Goal: Task Accomplishment & Management: Complete application form

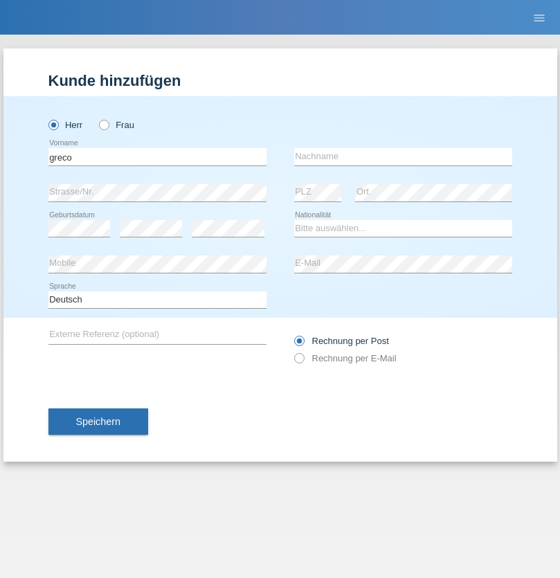
type input "greco"
click at [403, 156] on input "text" at bounding box center [403, 156] width 218 height 17
type input "[PERSON_NAME]"
select select "CH"
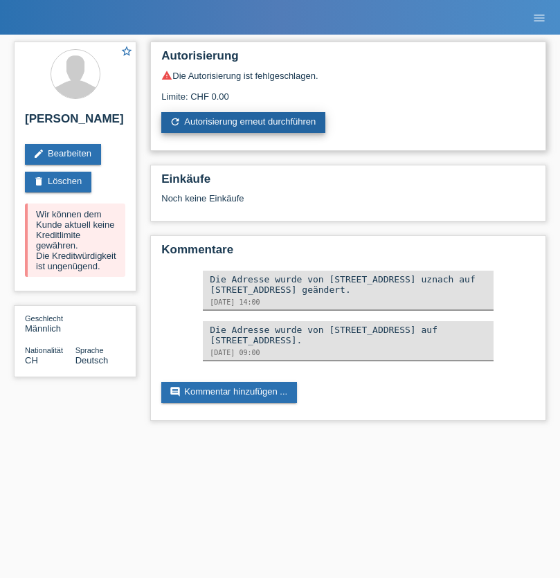
click at [244, 123] on link "refresh Autorisierung erneut durchführen" at bounding box center [243, 122] width 164 height 21
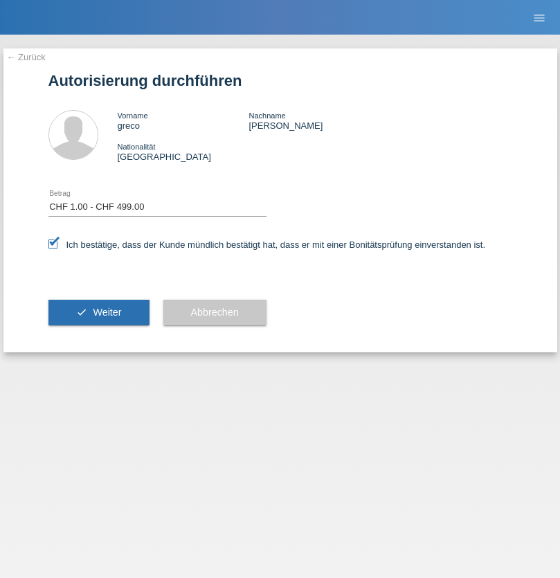
select select "1"
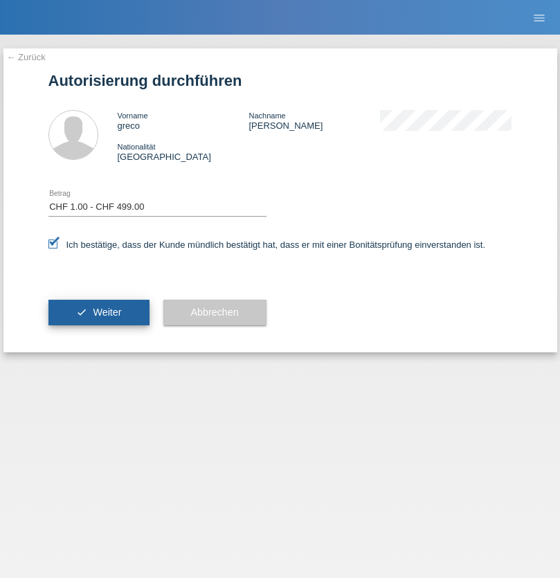
click at [98, 312] on span "Weiter" at bounding box center [107, 312] width 28 height 11
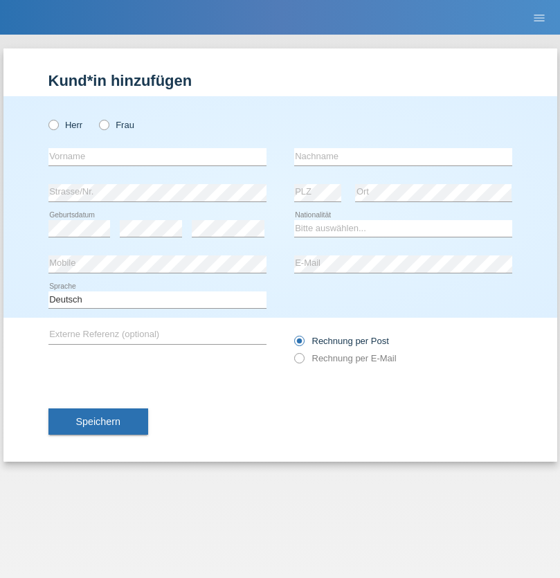
radio input "true"
click at [157, 156] on input "text" at bounding box center [157, 156] width 218 height 17
type input "[PERSON_NAME]"
click at [403, 156] on input "text" at bounding box center [403, 156] width 218 height 17
type input "Sati"
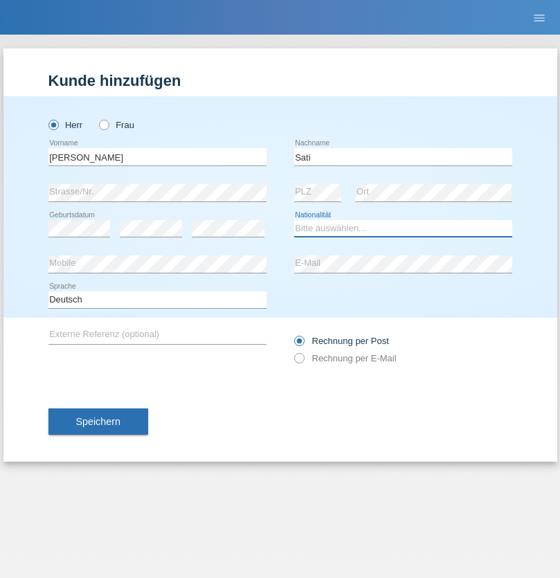
select select "TR"
select select "C"
select select "19"
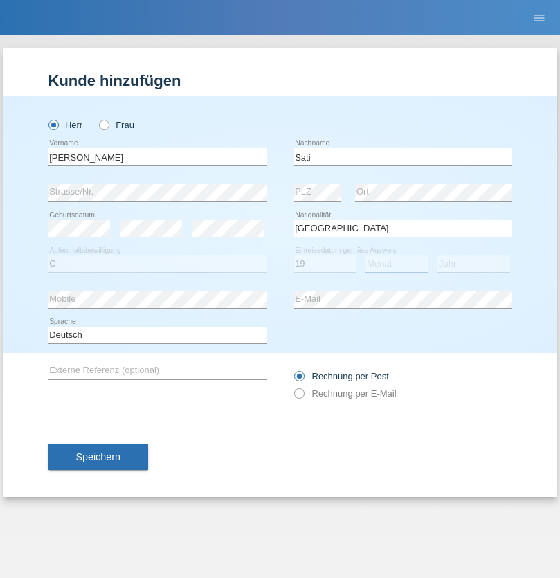
select select "04"
select select "2003"
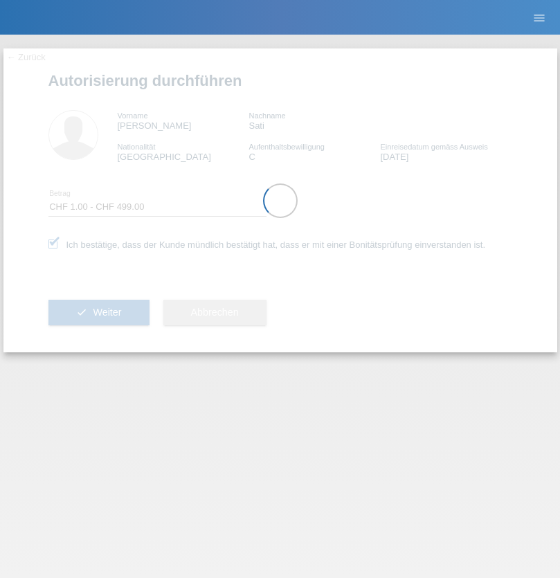
select select "1"
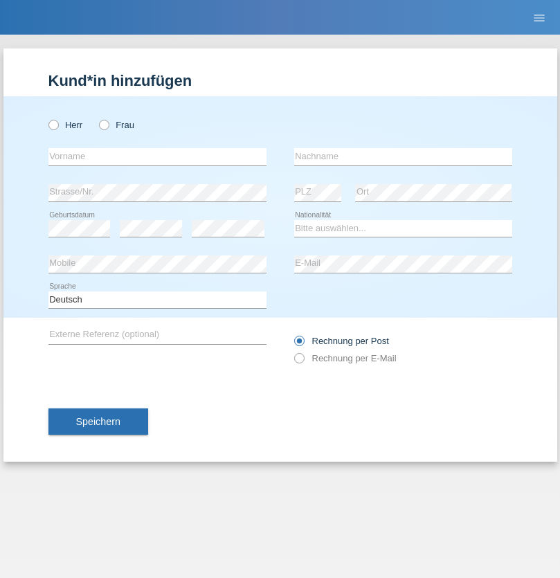
radio input "true"
click at [157, 156] on input "text" at bounding box center [157, 156] width 218 height 17
type input "Andreea"
click at [403, 156] on input "text" at bounding box center [403, 156] width 218 height 17
type input "Aykulteli"
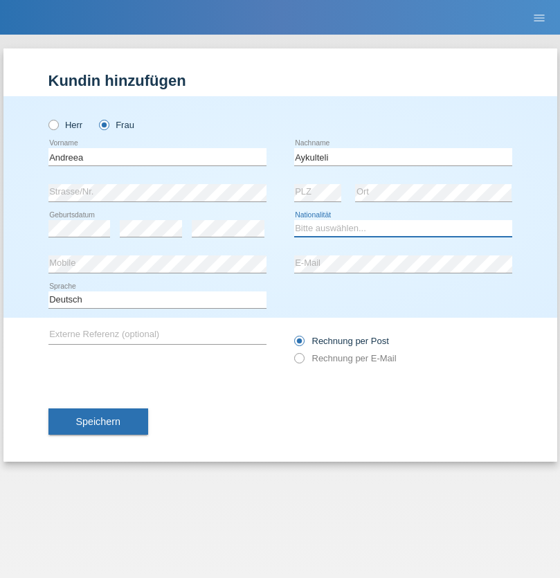
select select "RO"
select select "C"
select select "15"
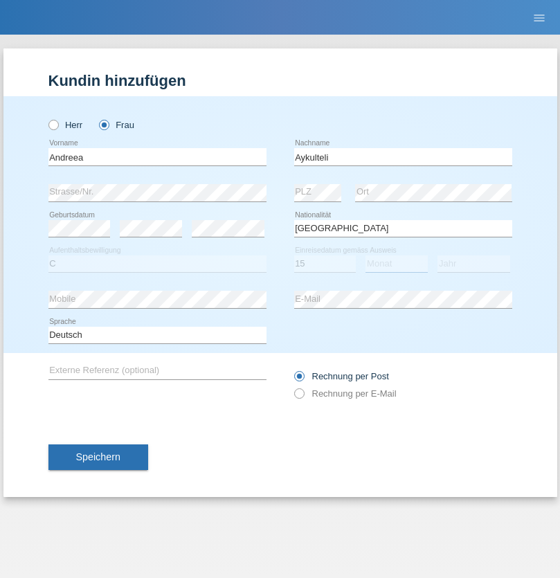
select select "06"
select select "2013"
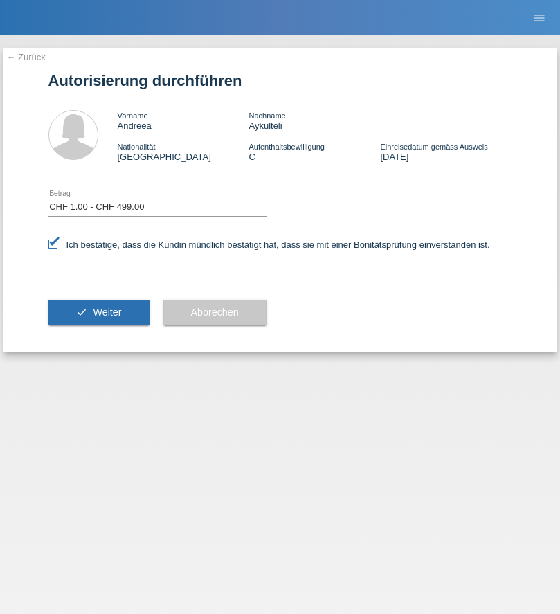
select select "1"
click at [98, 312] on span "Weiter" at bounding box center [107, 312] width 28 height 11
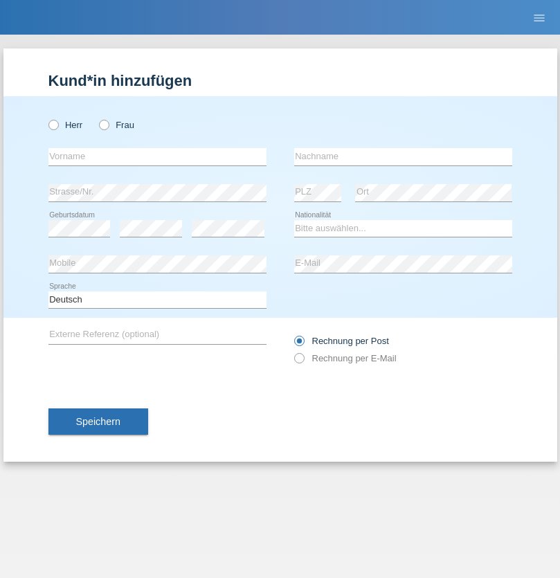
radio input "true"
click at [157, 156] on input "text" at bounding box center [157, 156] width 218 height 17
type input "Sasa"
click at [403, 156] on input "text" at bounding box center [403, 156] width 218 height 17
type input "Lazarevic"
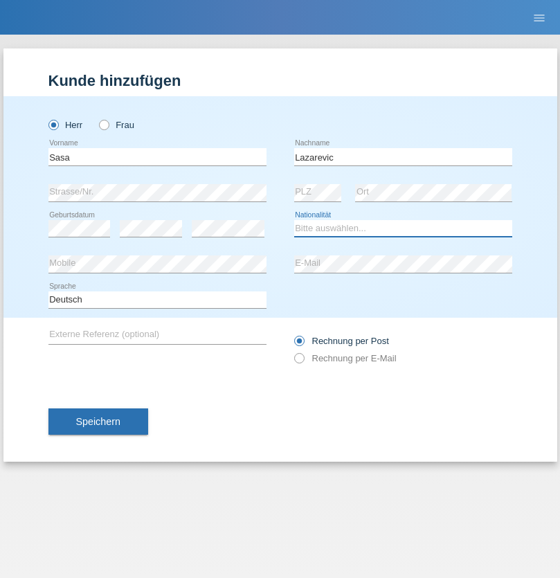
select select "RS"
select select "C"
select select "16"
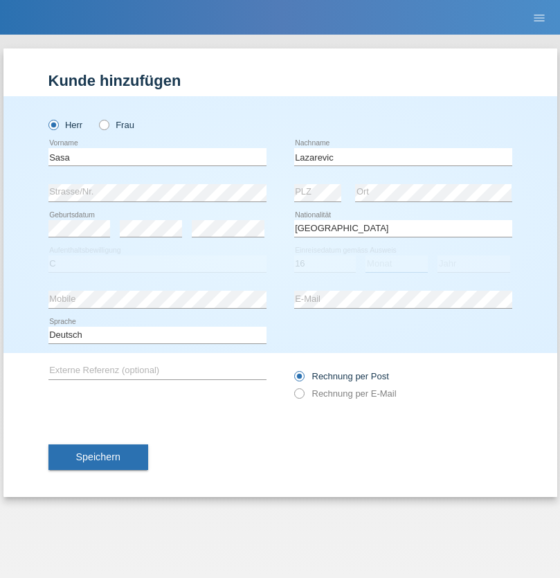
select select "10"
select select "1984"
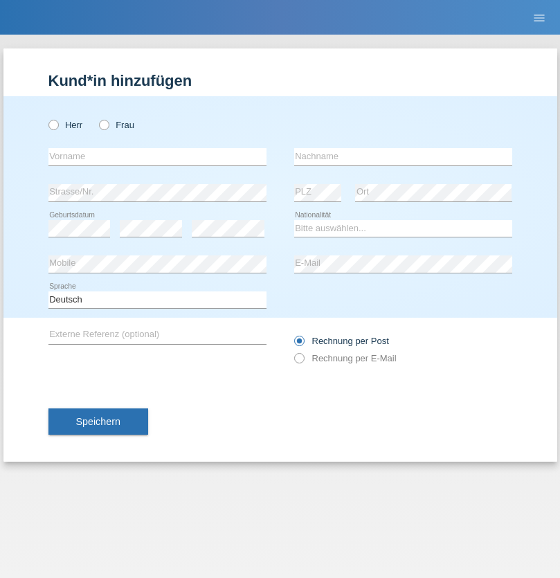
radio input "true"
click at [157, 156] on input "text" at bounding box center [157, 156] width 218 height 17
type input "kelmendi"
click at [403, 156] on input "text" at bounding box center [403, 156] width 218 height 17
type input "Edona"
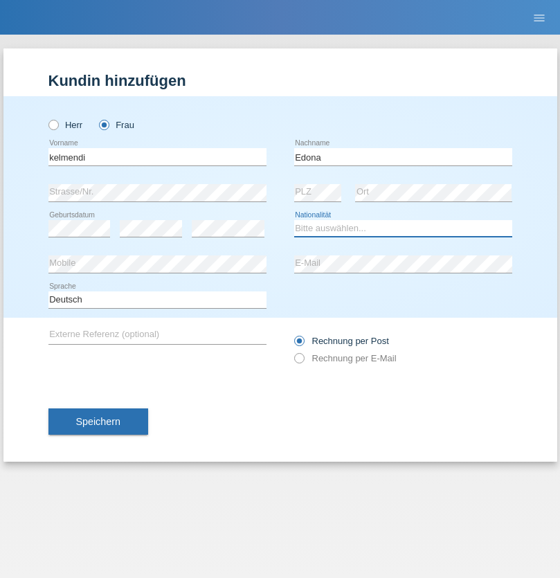
select select "XK"
select select "C"
select select "23"
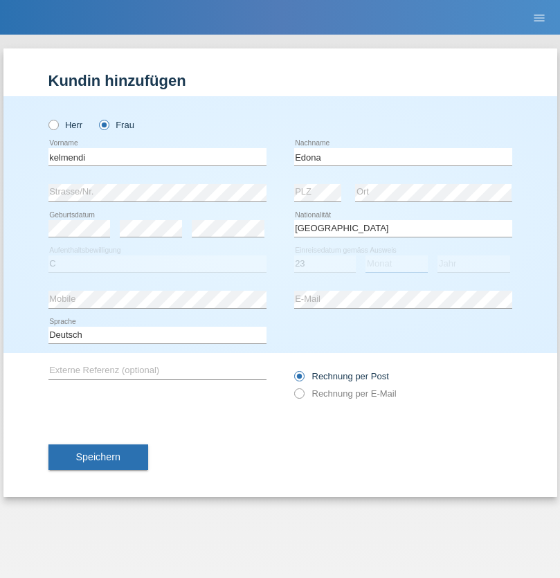
select select "09"
select select "2021"
